Goal: Information Seeking & Learning: Learn about a topic

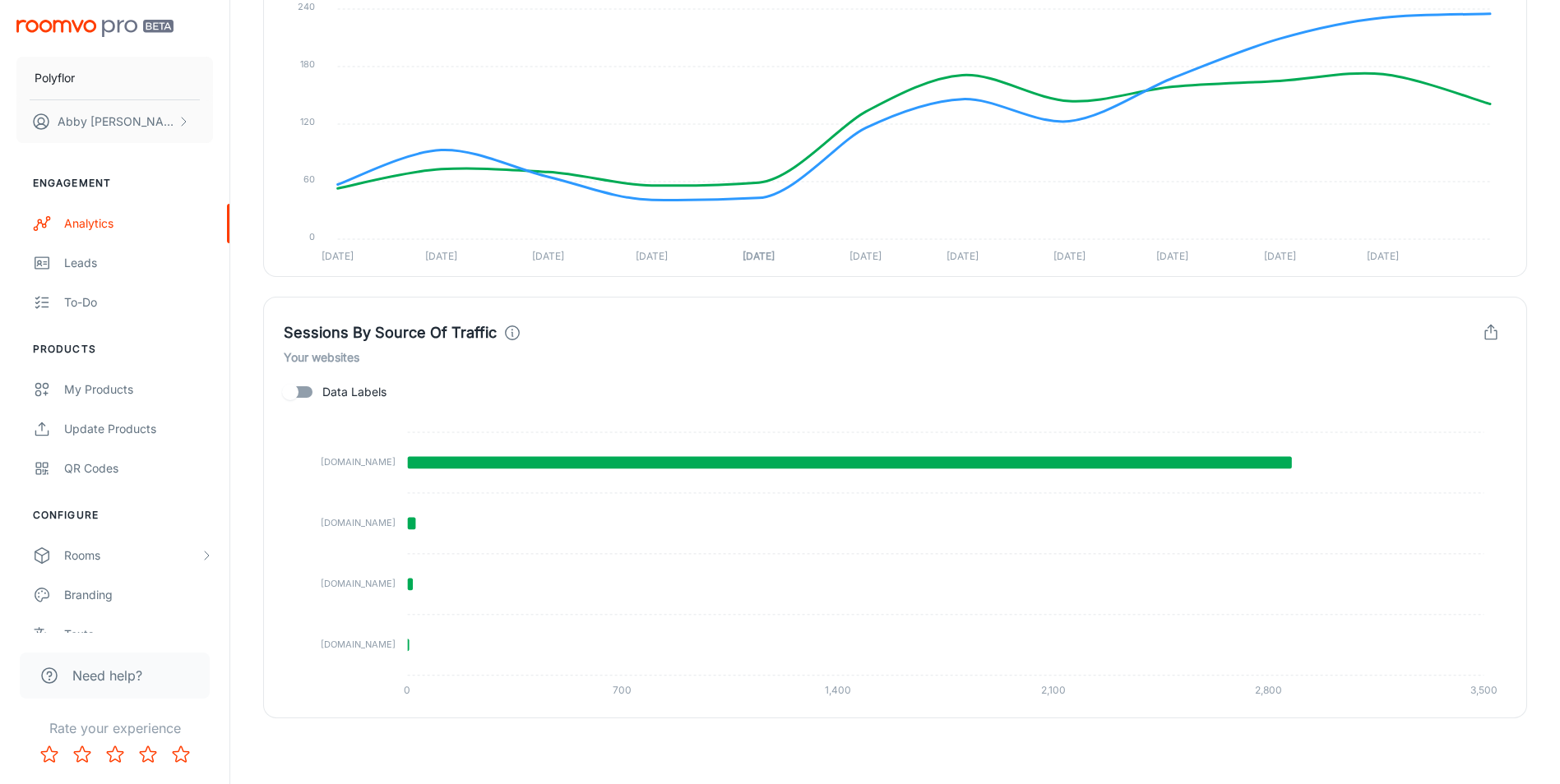
scroll to position [825, 0]
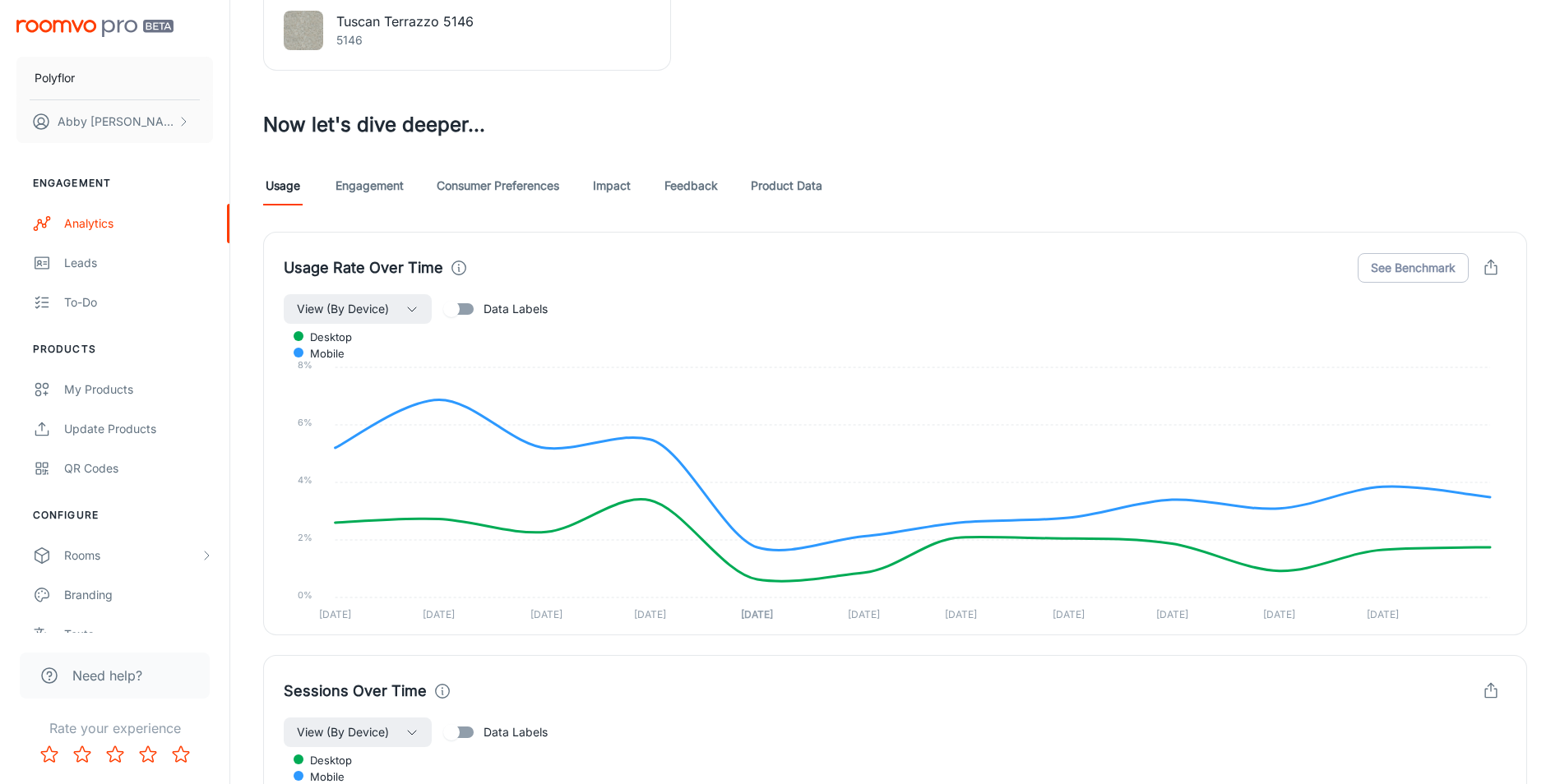
click at [366, 188] on link "Engagement" at bounding box center [369, 186] width 68 height 40
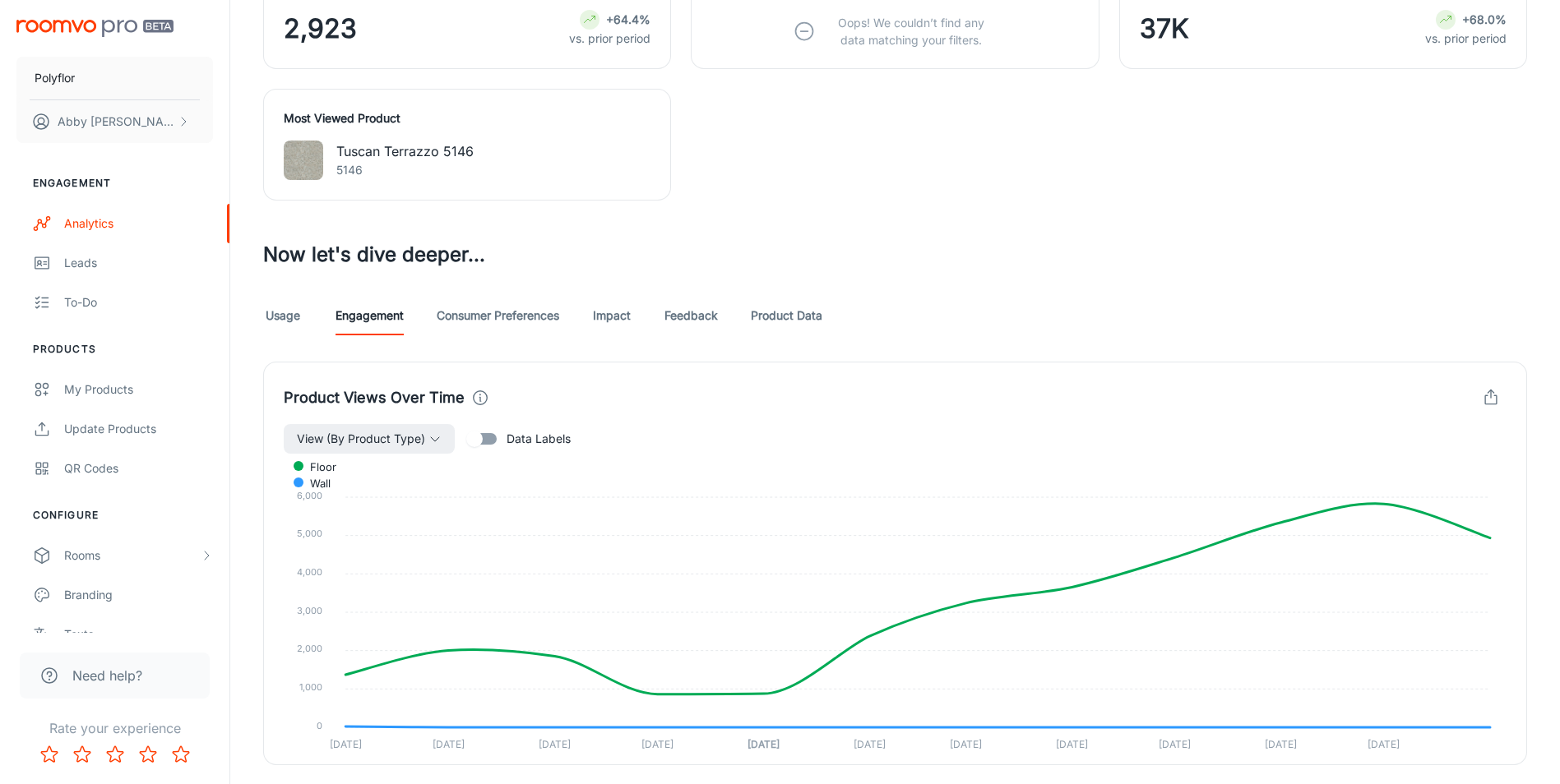
scroll to position [706, 0]
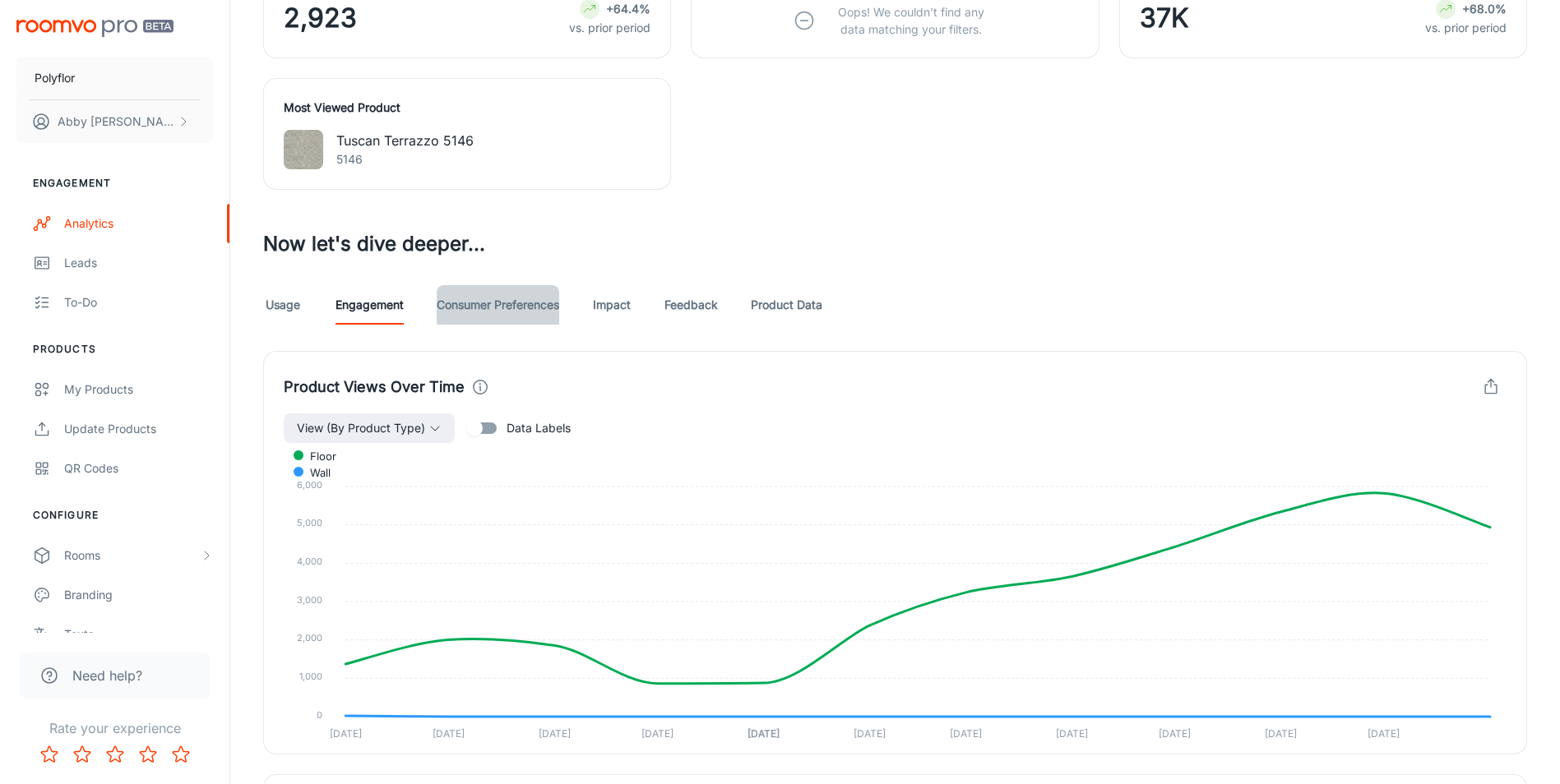
click at [489, 304] on link "Consumer Preferences" at bounding box center [497, 305] width 122 height 40
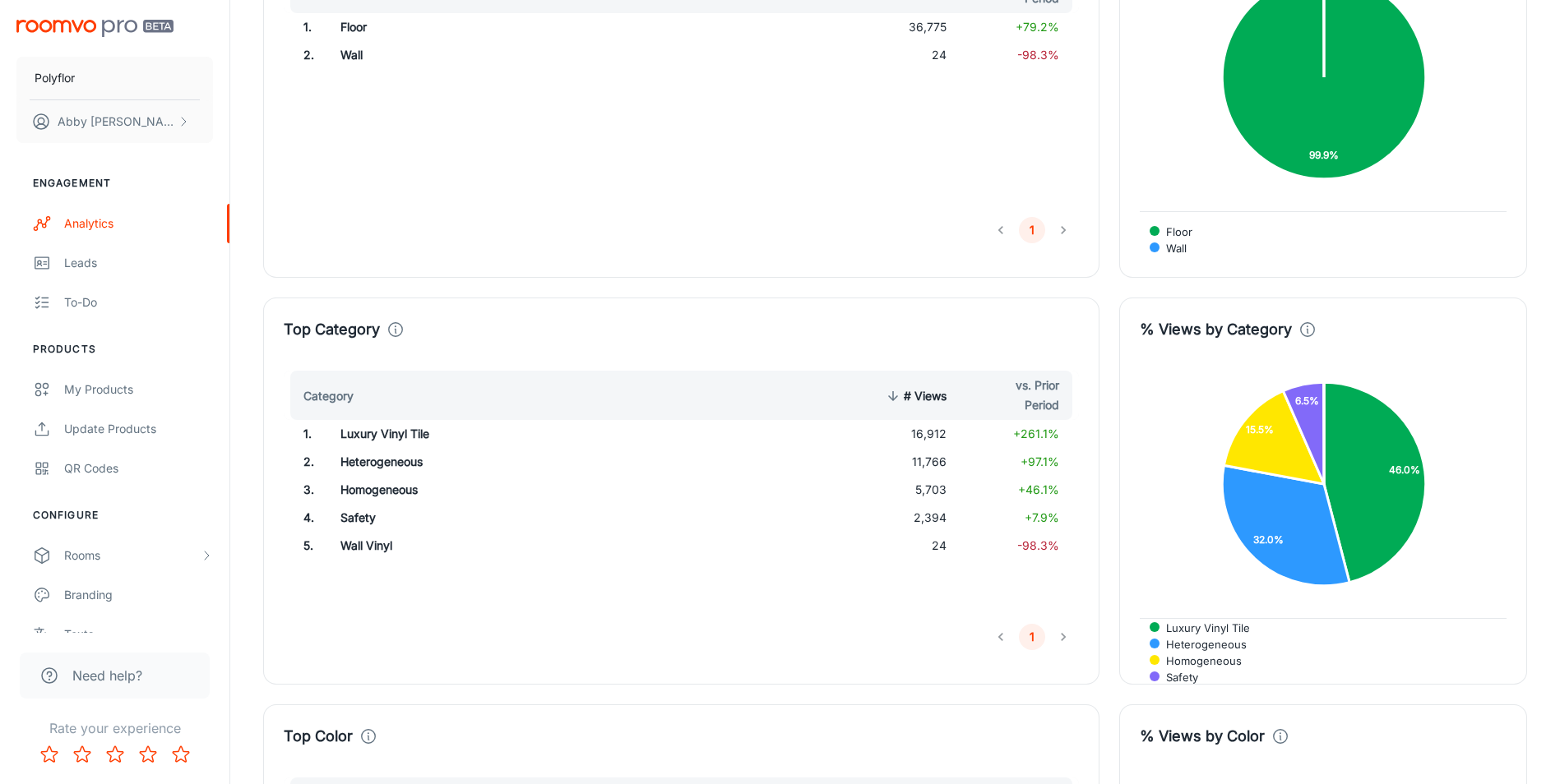
scroll to position [500, 0]
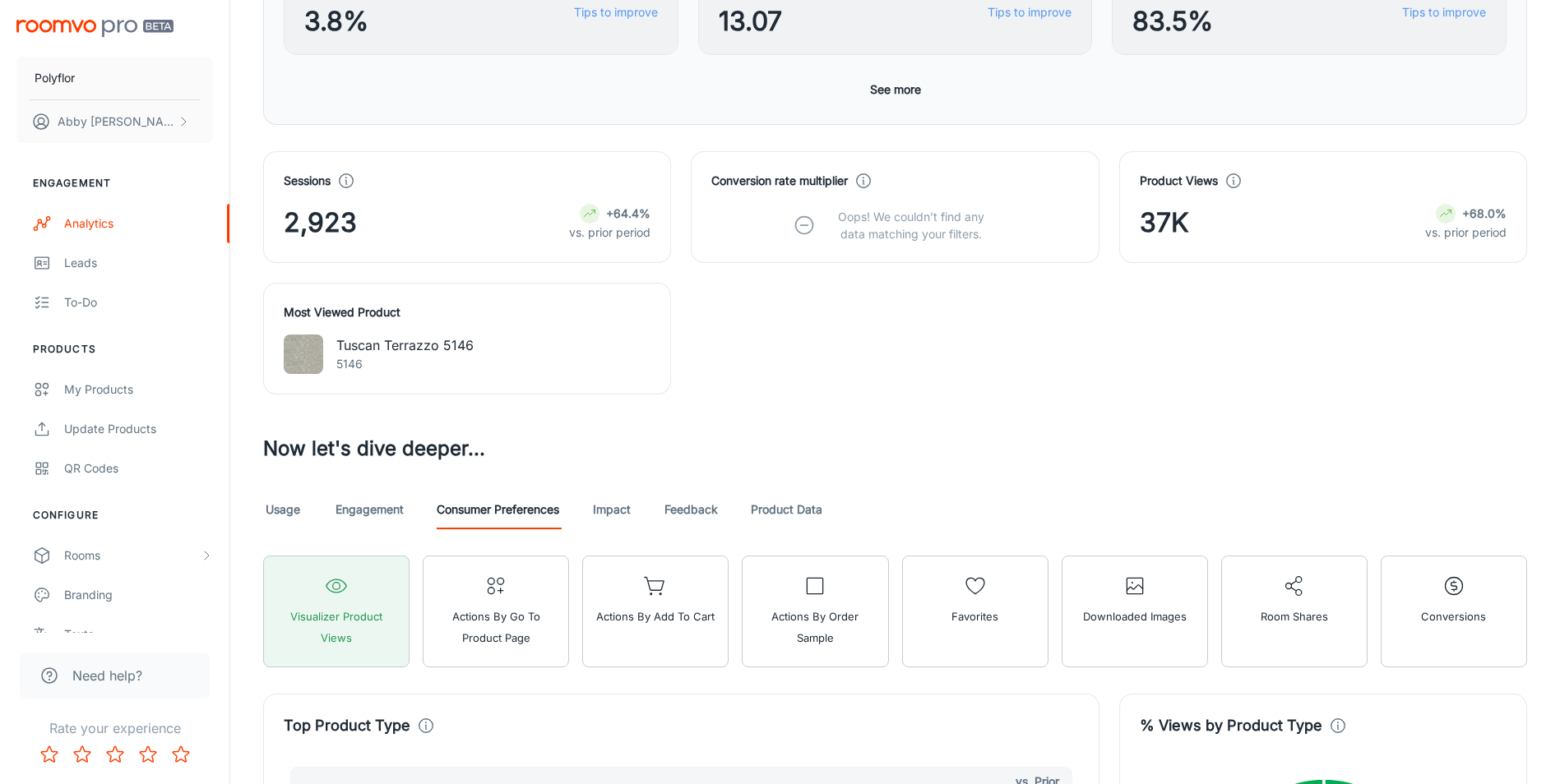
click at [796, 499] on link "Product Data" at bounding box center [786, 509] width 72 height 40
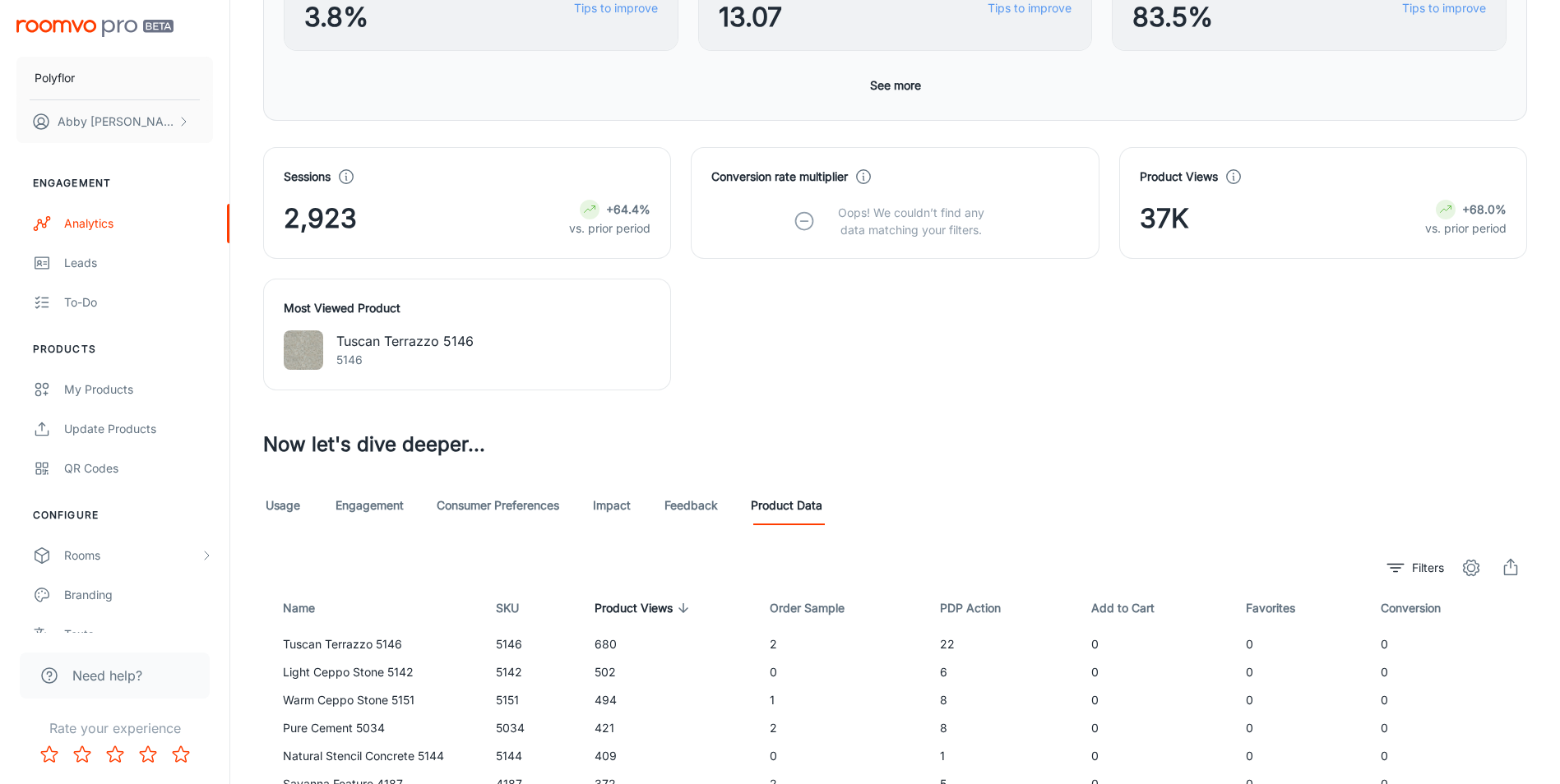
scroll to position [467, 0]
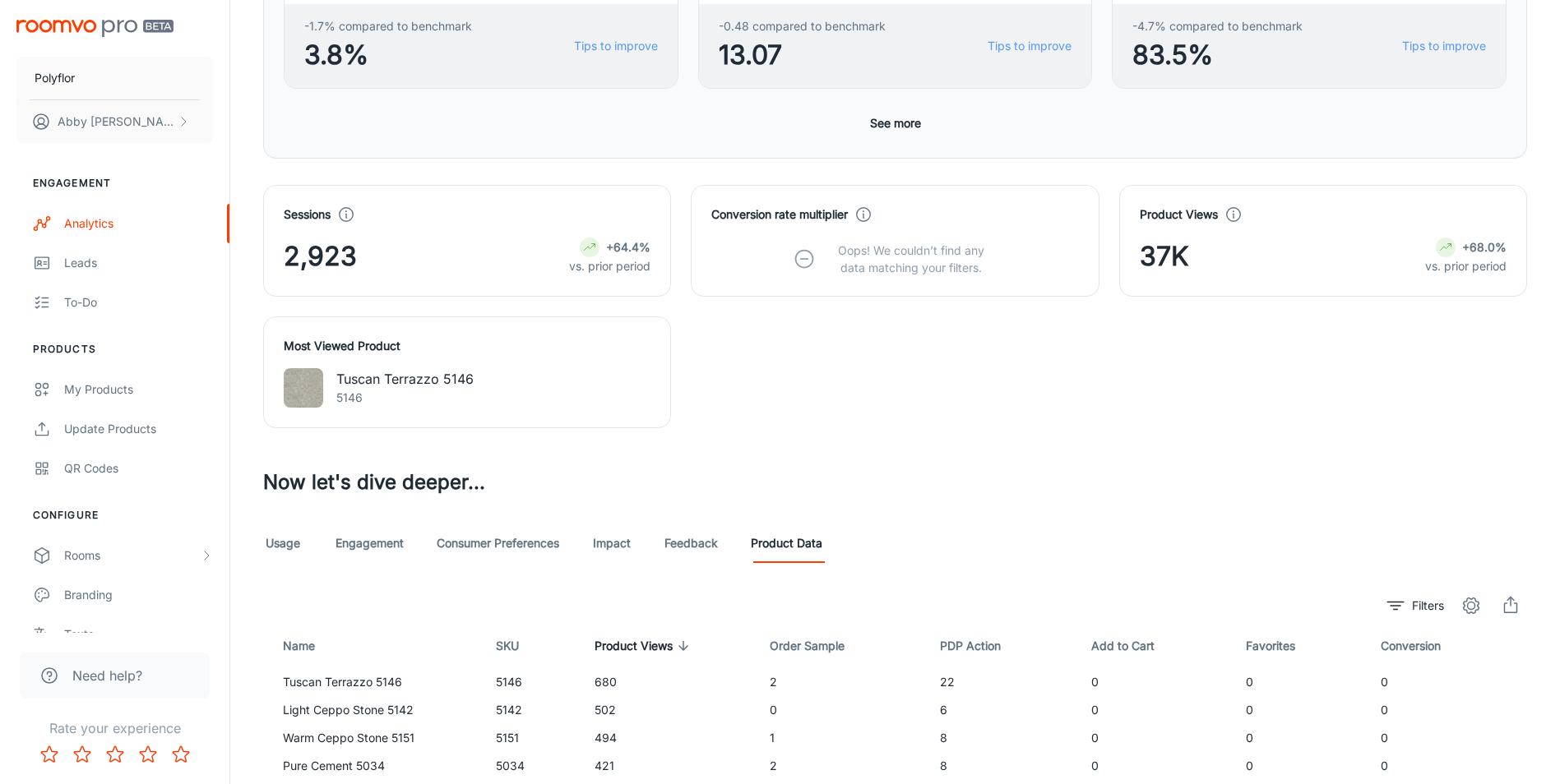
click at [370, 549] on link "Engagement" at bounding box center [369, 543] width 68 height 40
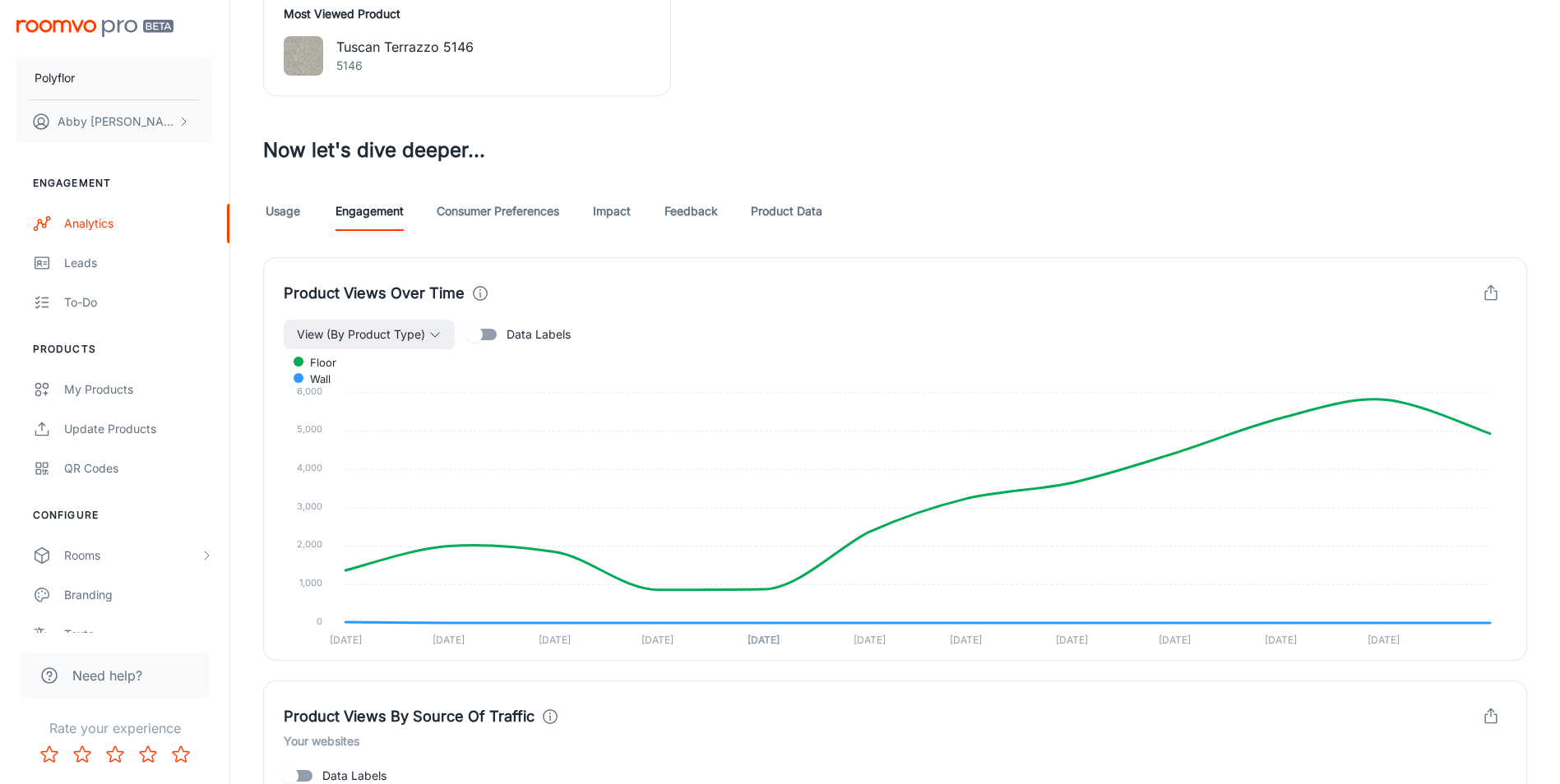
scroll to position [589, 0]
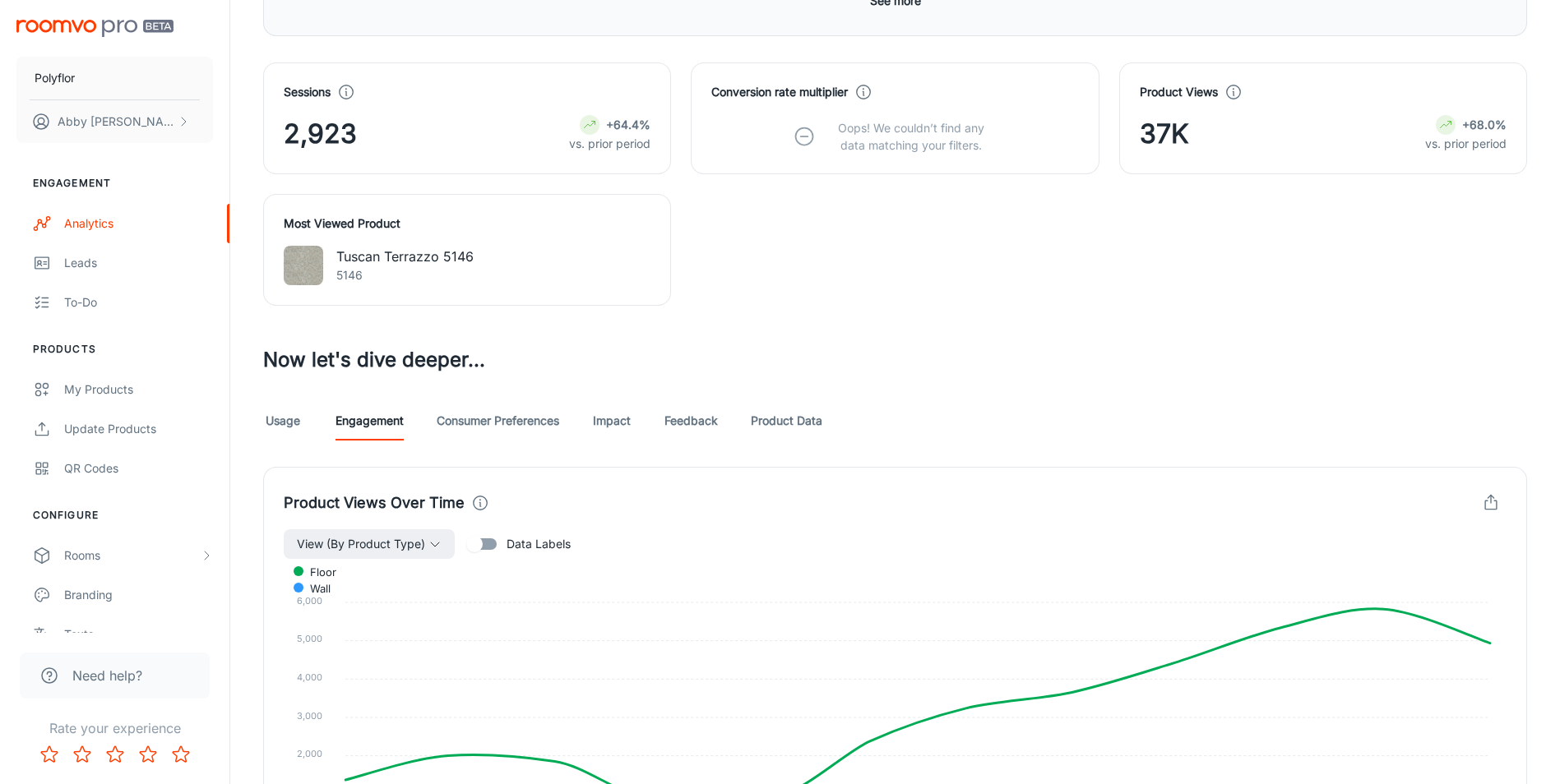
click at [465, 426] on link "Consumer Preferences" at bounding box center [497, 420] width 122 height 40
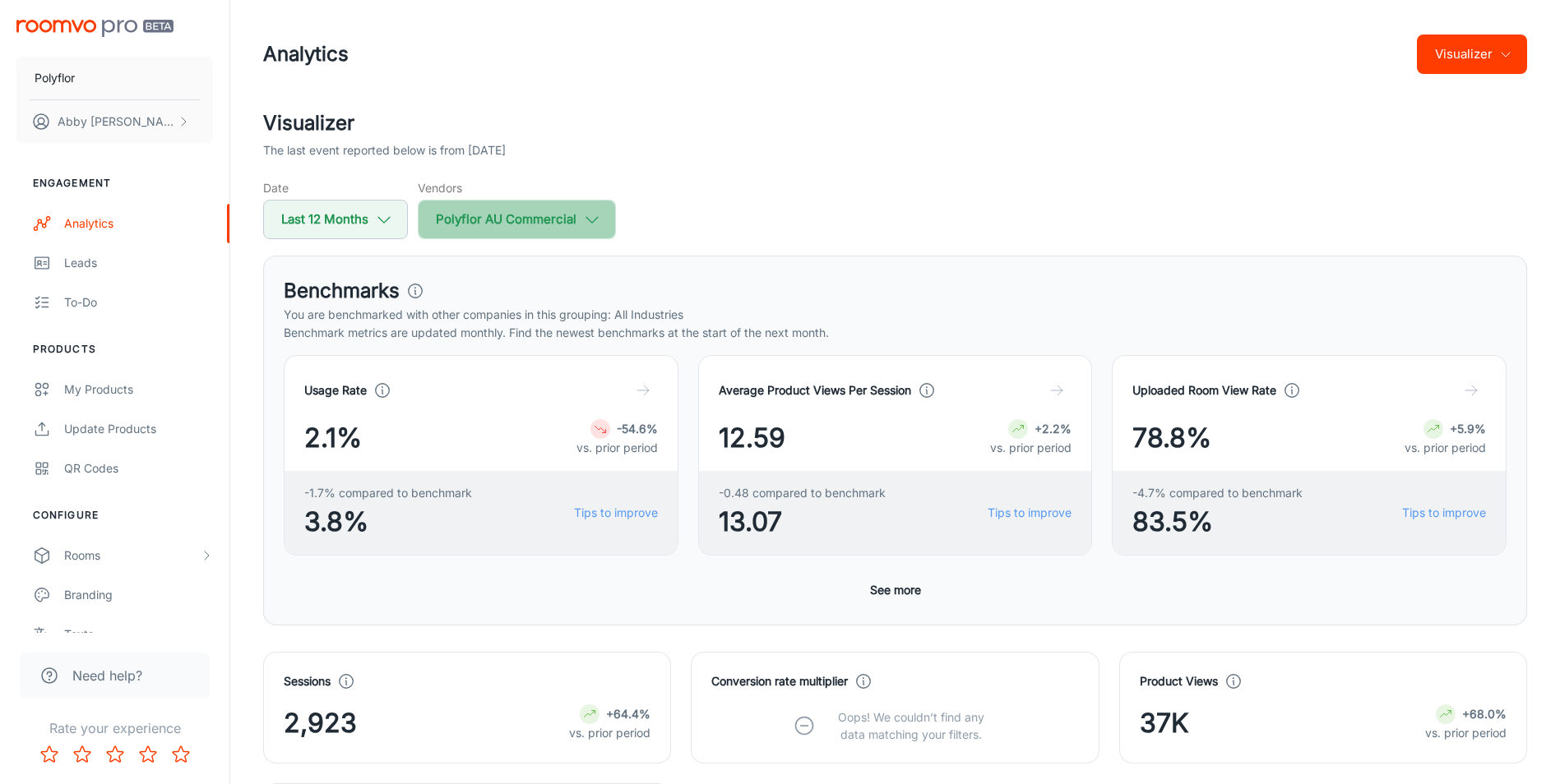
click at [510, 212] on button "Polyflor AU Commercial" at bounding box center [517, 219] width 198 height 40
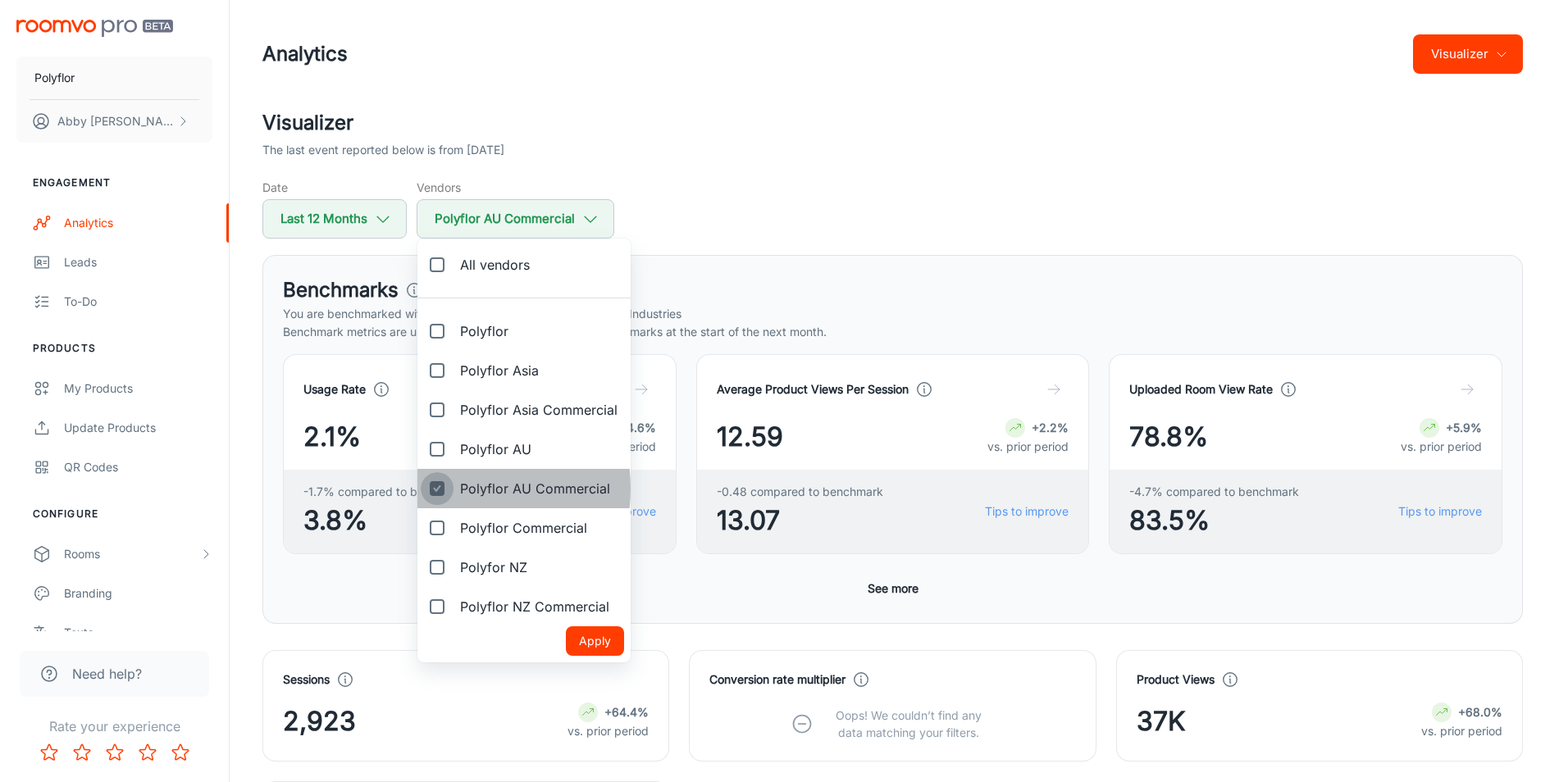
click at [436, 488] on input "Polyflor AU Commercial" at bounding box center [437, 488] width 33 height 33
checkbox input "false"
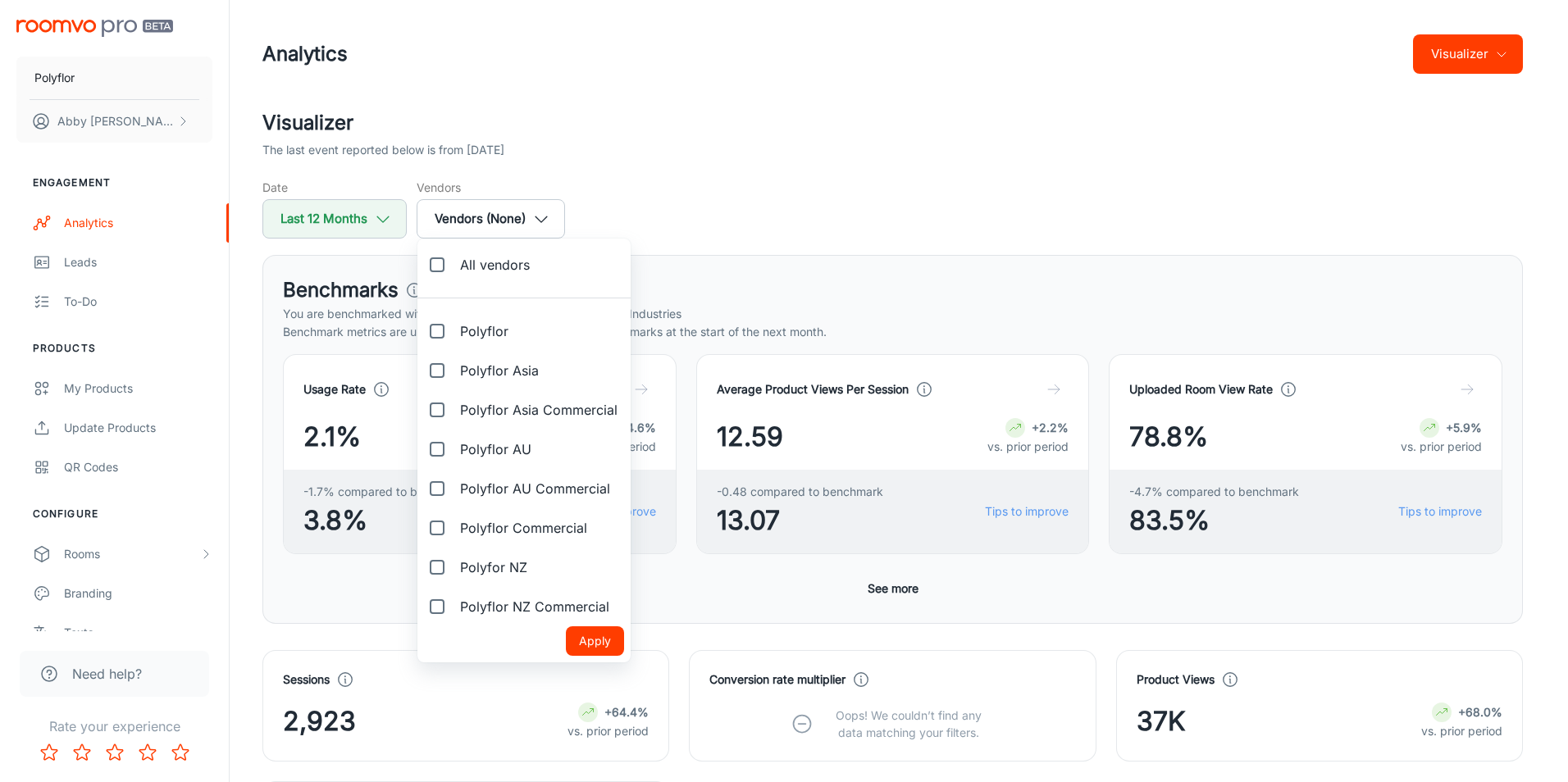
click at [435, 449] on input "Polyflor AU" at bounding box center [437, 449] width 33 height 33
checkbox input "true"
click at [595, 631] on button "Apply" at bounding box center [595, 641] width 58 height 29
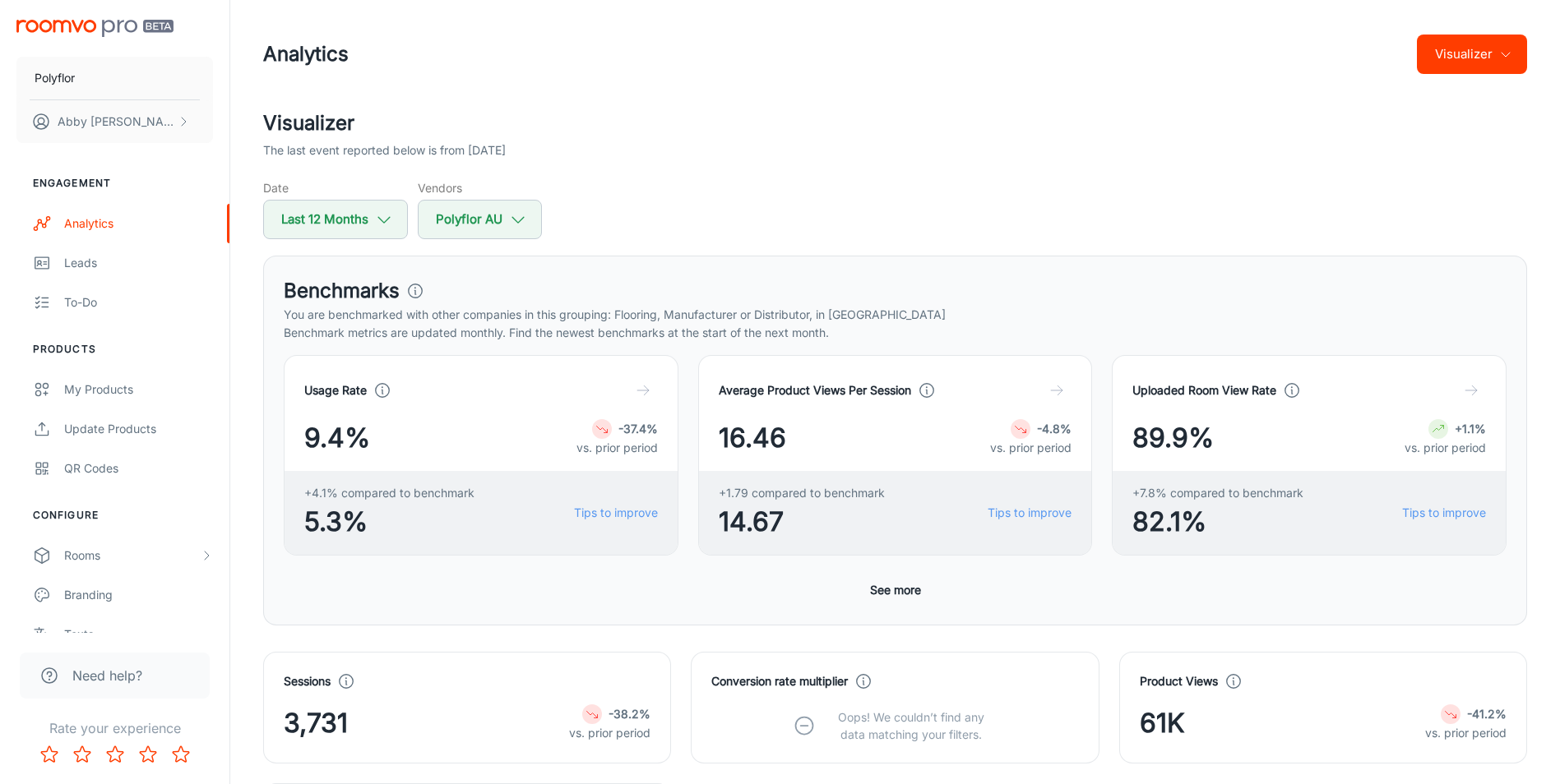
click at [617, 180] on div "Date Last 12 Months Vendors Polyflor AU" at bounding box center [895, 208] width 1264 height 60
click at [482, 217] on button "Polyflor AU" at bounding box center [479, 219] width 124 height 40
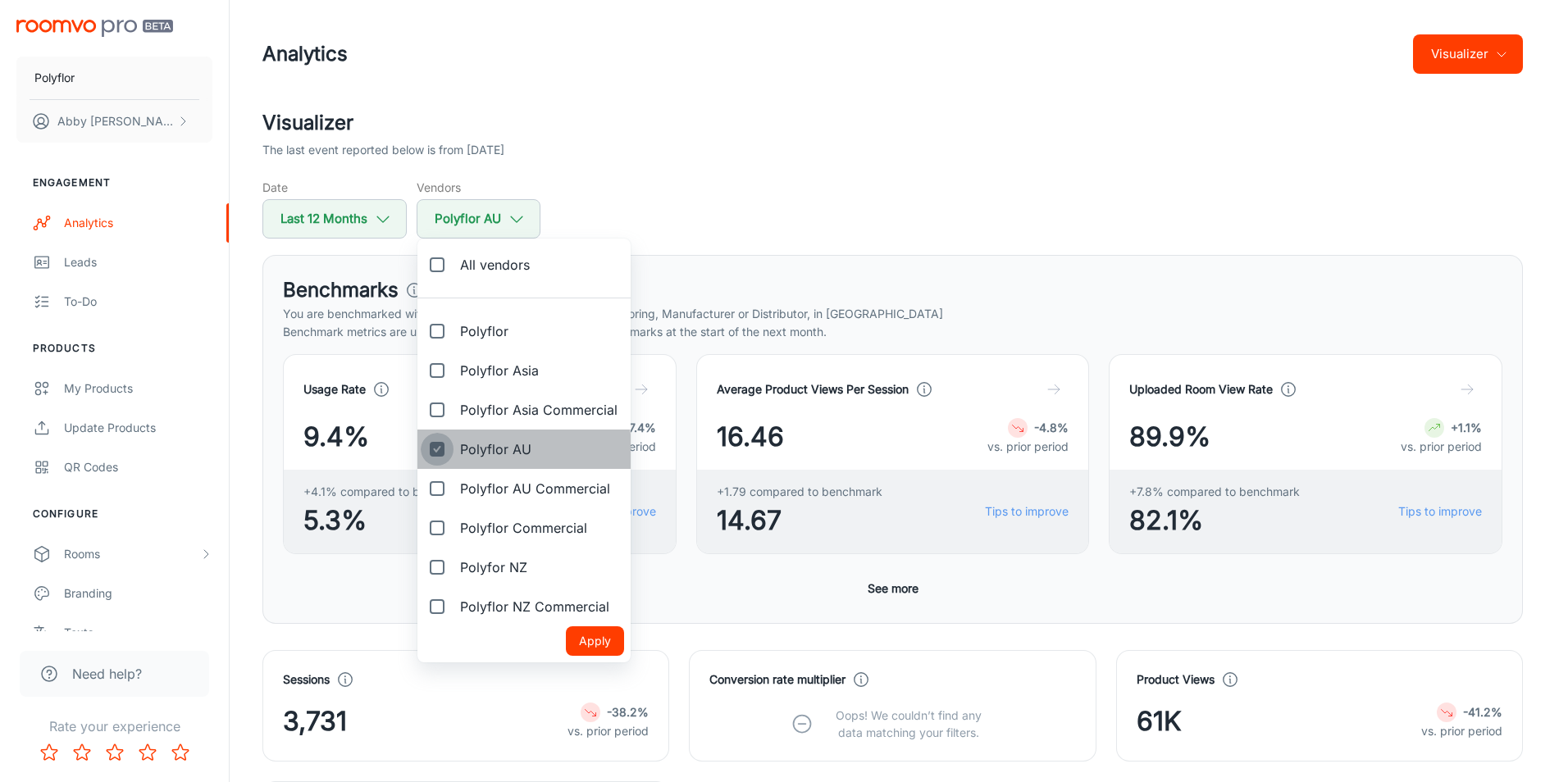
click at [438, 453] on input "Polyflor AU" at bounding box center [437, 449] width 33 height 33
checkbox input "false"
click at [443, 562] on input "Polyfor NZ" at bounding box center [437, 567] width 33 height 33
checkbox input "true"
click at [592, 641] on button "Apply" at bounding box center [595, 641] width 58 height 29
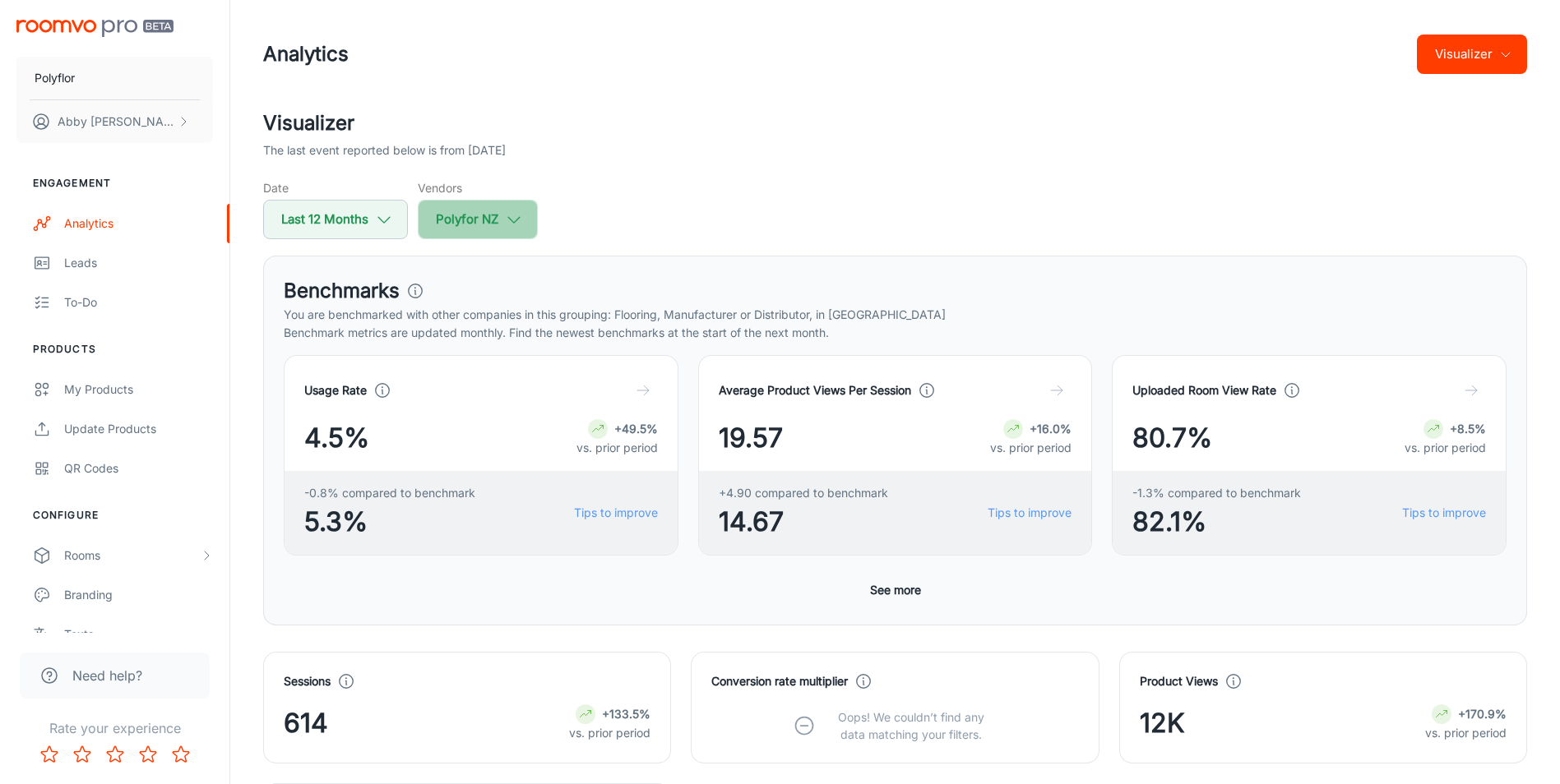
click at [469, 214] on button "Polyfor NZ" at bounding box center [478, 219] width 120 height 40
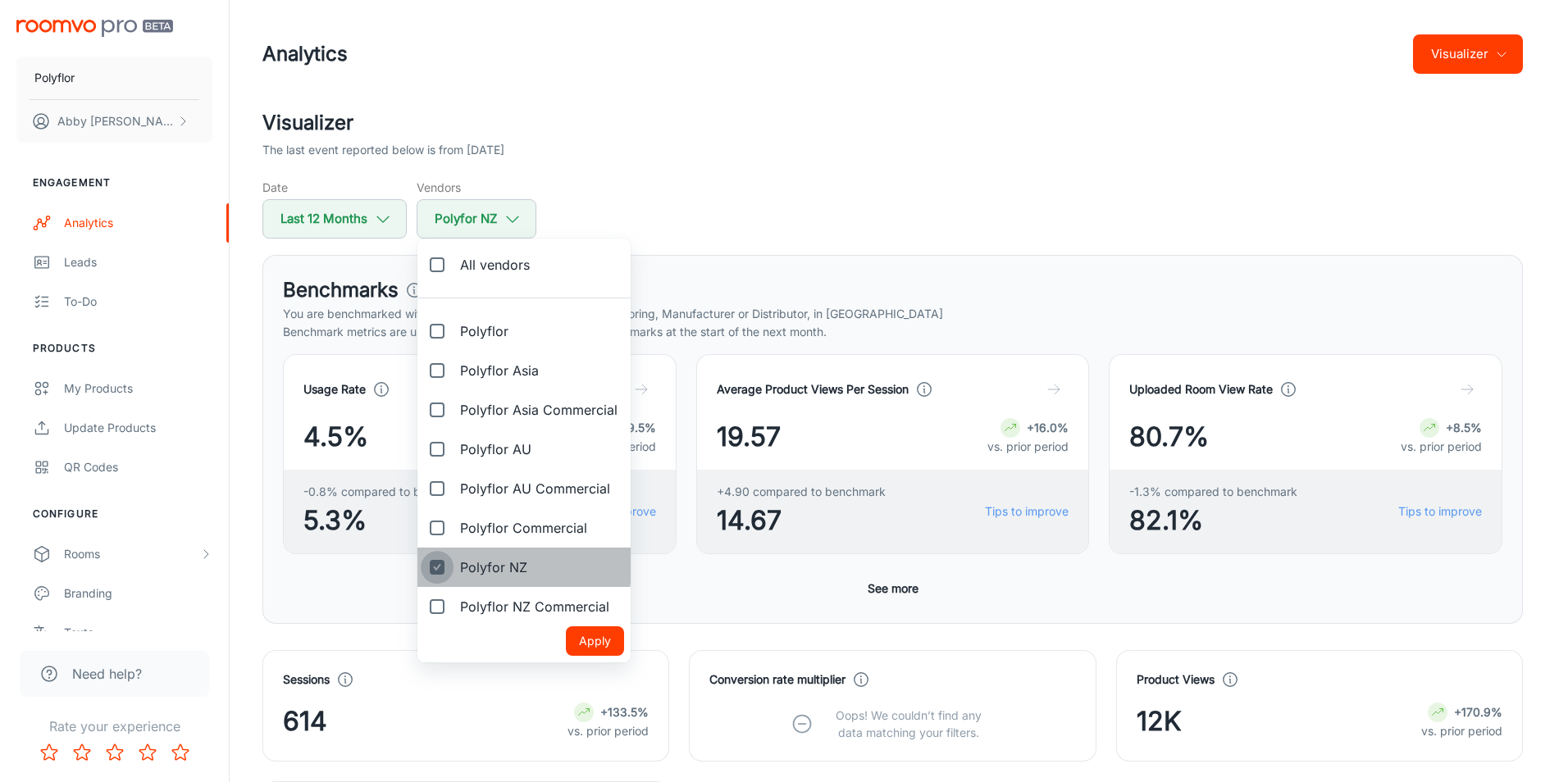
click at [441, 565] on input "Polyfor NZ" at bounding box center [437, 567] width 33 height 33
checkbox input "false"
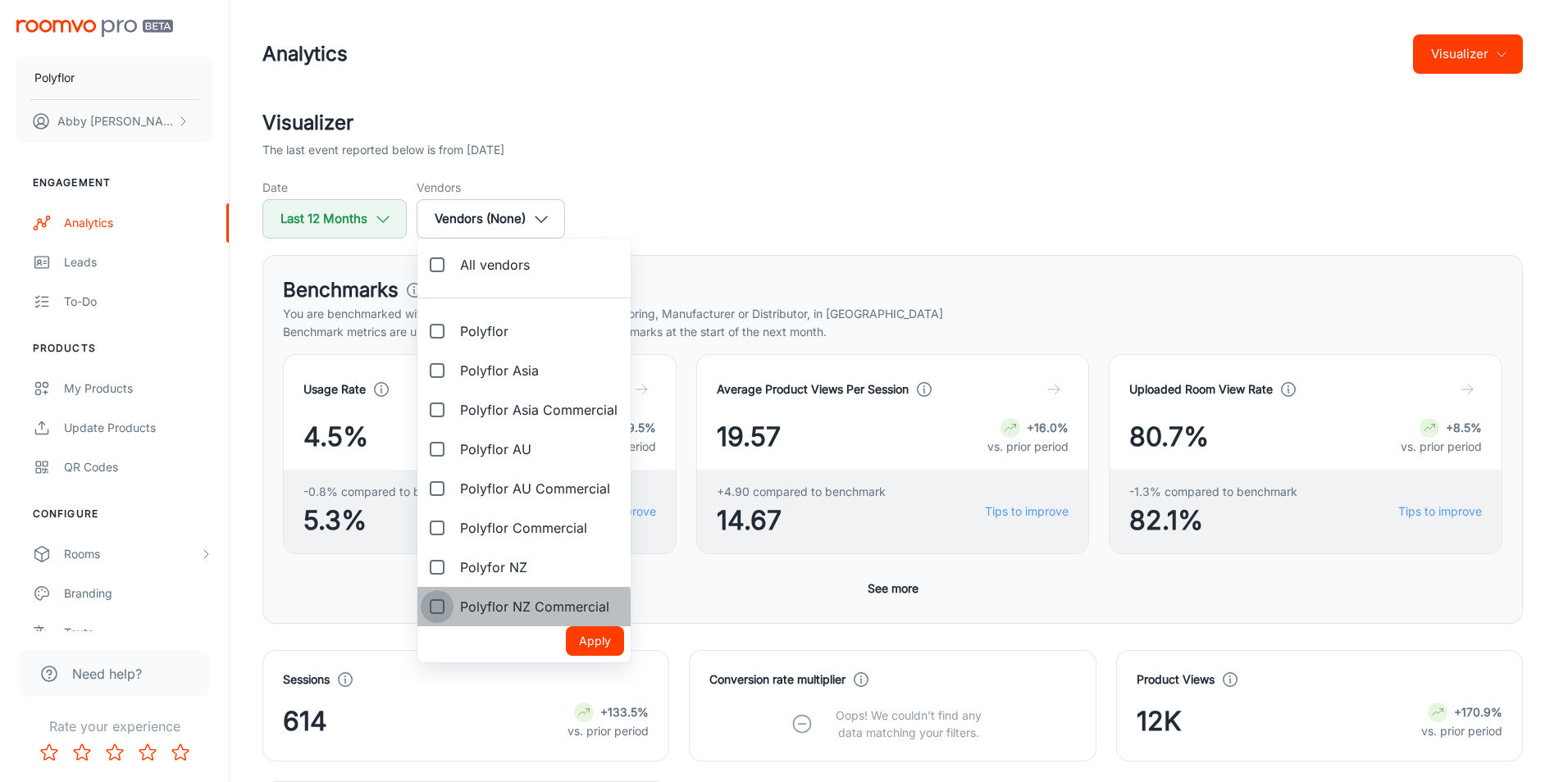
click at [435, 611] on input "Polyflor NZ Commercial" at bounding box center [437, 606] width 33 height 33
checkbox input "true"
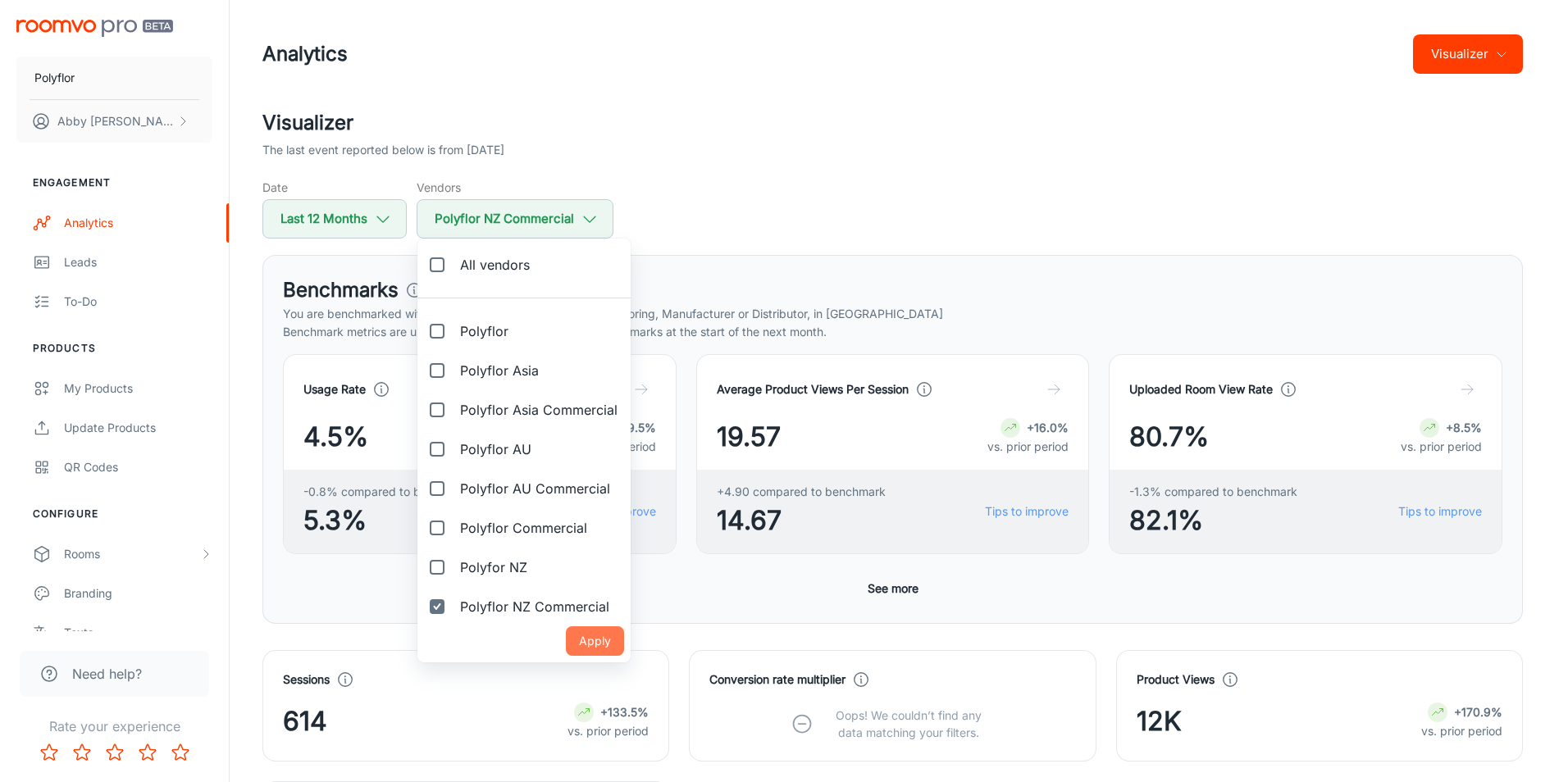
click at [584, 639] on button "Apply" at bounding box center [595, 641] width 58 height 29
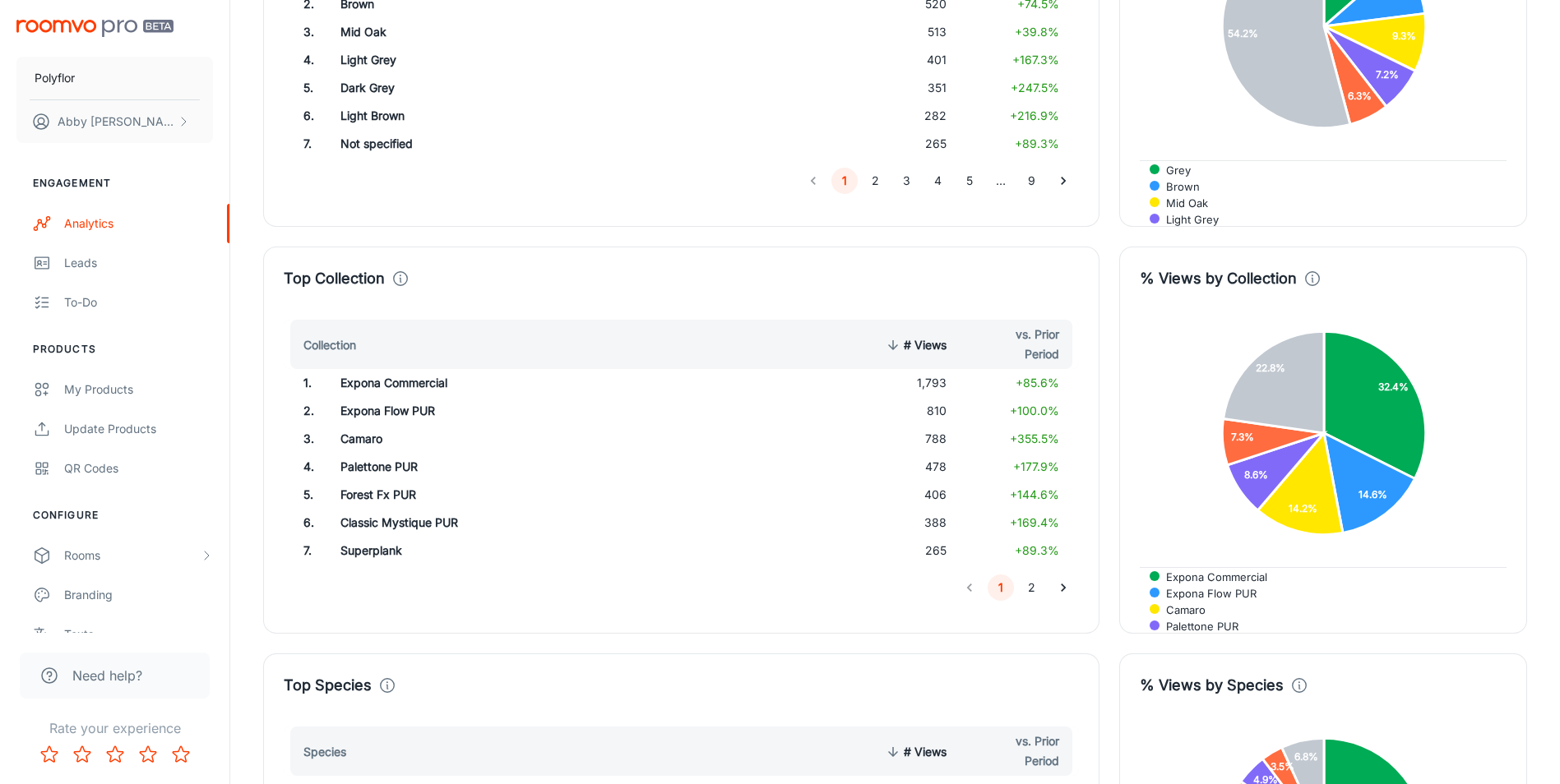
scroll to position [1688, 0]
